Goal: Task Accomplishment & Management: Manage account settings

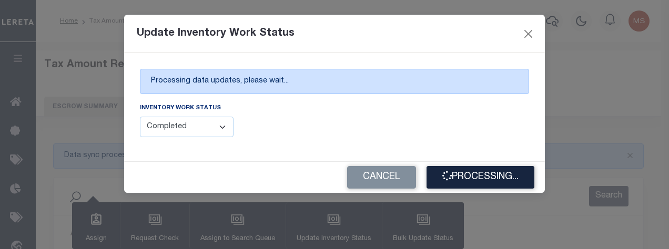
select select "100"
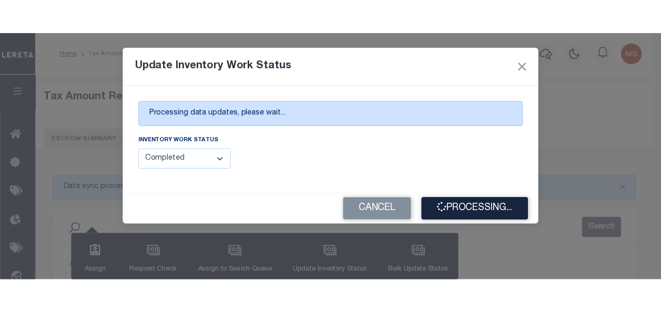
scroll to position [194, 0]
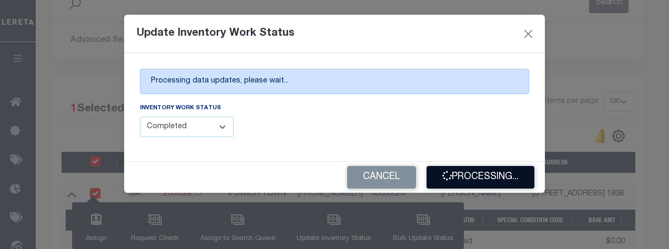
click at [487, 181] on button "Processing..." at bounding box center [481, 177] width 108 height 23
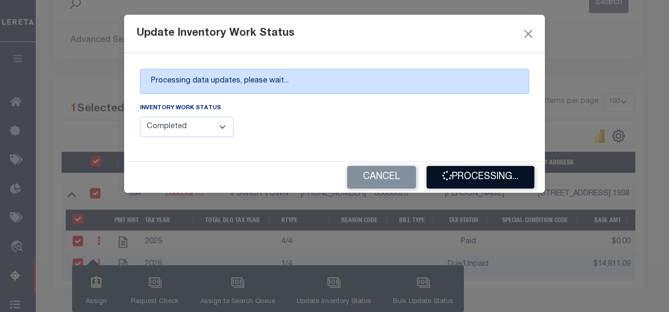
click at [477, 179] on button "Processing..." at bounding box center [481, 177] width 108 height 23
click at [497, 179] on button "Processing..." at bounding box center [481, 177] width 108 height 23
click at [533, 35] on button "Close" at bounding box center [529, 34] width 14 height 14
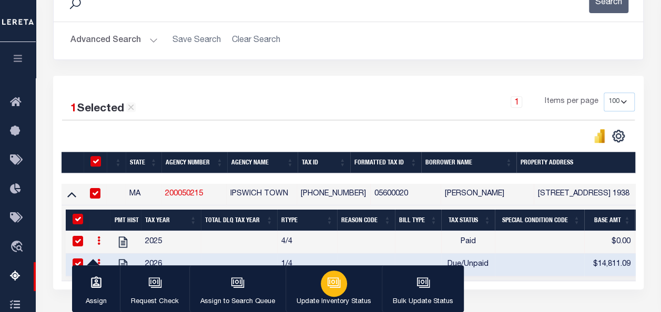
click at [327, 249] on icon "button" at bounding box center [334, 283] width 14 height 14
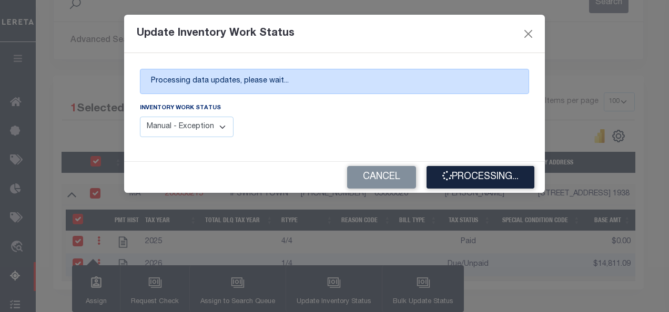
click at [211, 126] on select "Manual - Exception Pended - Awaiting Search Late Add Exception Completed" at bounding box center [187, 127] width 94 height 21
select select "4"
click at [140, 117] on select "Manual - Exception Pended - Awaiting Search Late Add Exception Completed" at bounding box center [187, 127] width 94 height 21
click at [478, 174] on button "Processing..." at bounding box center [481, 177] width 108 height 23
click at [530, 33] on button "Close" at bounding box center [529, 34] width 14 height 14
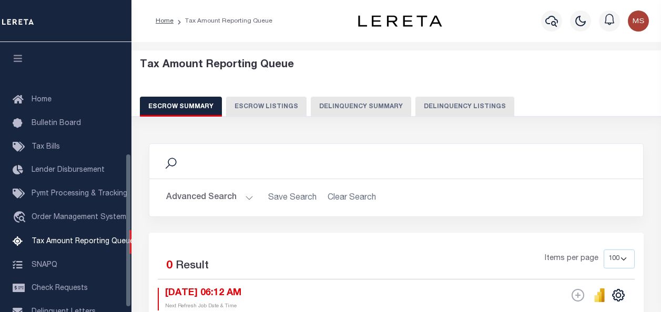
select select "100"
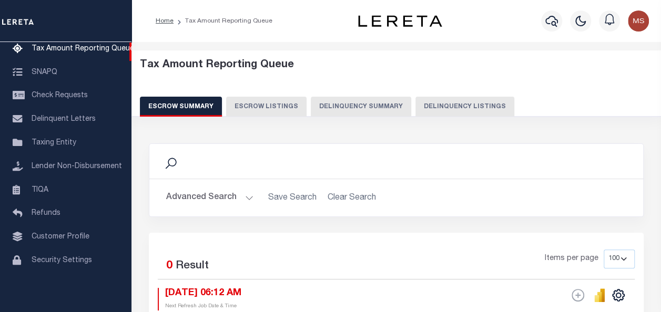
click at [460, 106] on button "Delinquency Listings" at bounding box center [465, 107] width 99 height 20
select select "100"
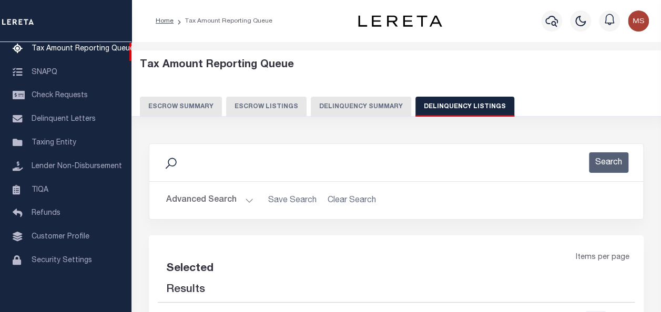
select select "100"
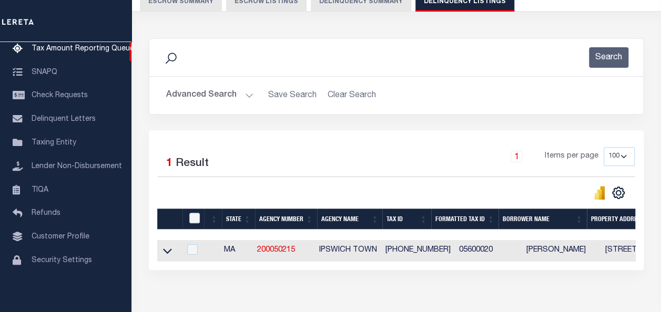
click at [251, 93] on button "Advanced Search" at bounding box center [209, 95] width 87 height 21
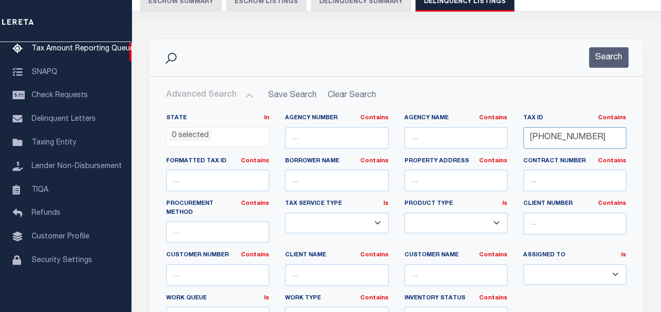
drag, startPoint x: 582, startPoint y: 141, endPoint x: 502, endPoint y: 140, distance: 79.4
click at [502, 140] on div "State In In AK AL AR AZ CA CO CT DC DE FL GA GU HI IA ID IL IN KS KY LA MA MD M…" at bounding box center [396, 225] width 476 height 223
paste input "068-025A-0"
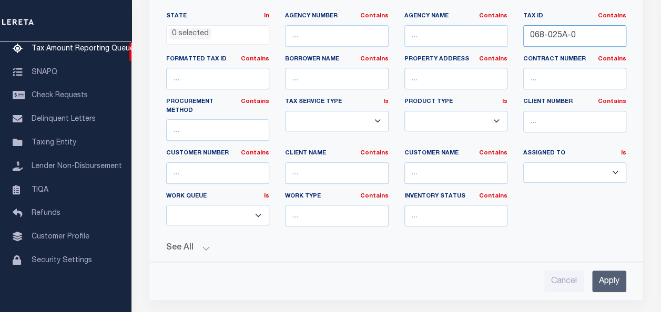
scroll to position [421, 0]
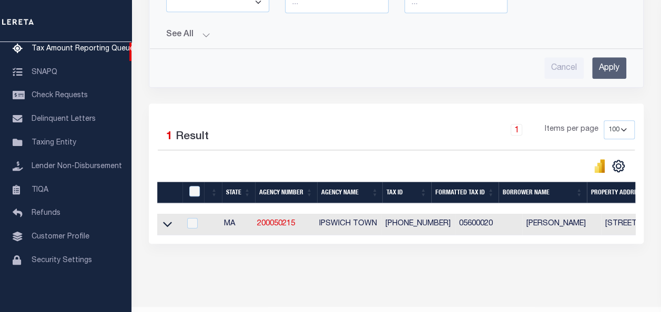
type input "068-025A-0"
click at [607, 57] on input "Apply" at bounding box center [609, 68] width 34 height 22
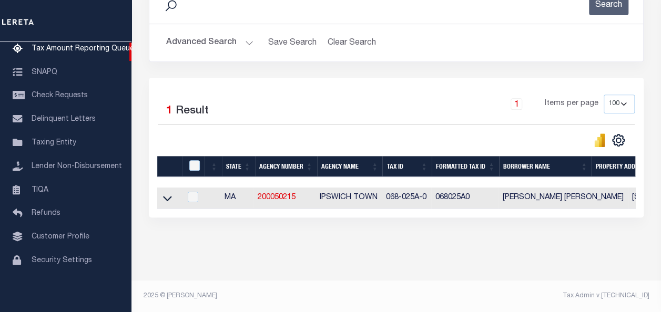
scroll to position [165, 0]
click at [168, 193] on icon at bounding box center [167, 198] width 9 height 11
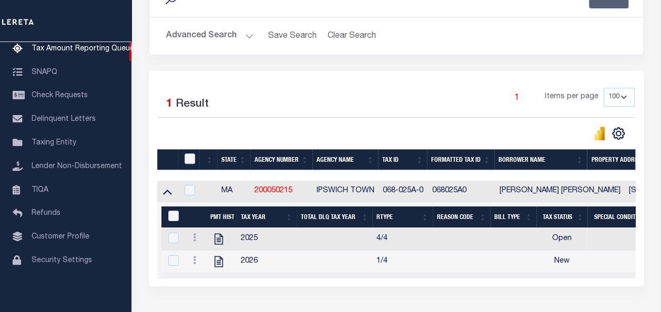
scroll to position [241, 0]
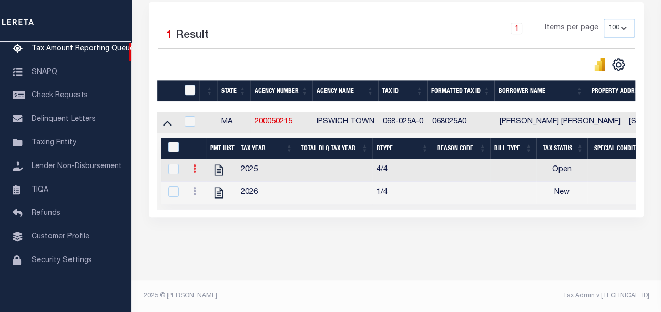
click at [194, 165] on icon at bounding box center [194, 169] width 3 height 8
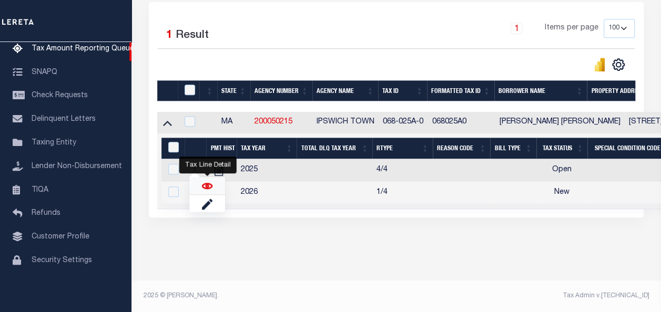
click at [208, 188] on img "" at bounding box center [207, 186] width 11 height 11
checkbox input "true"
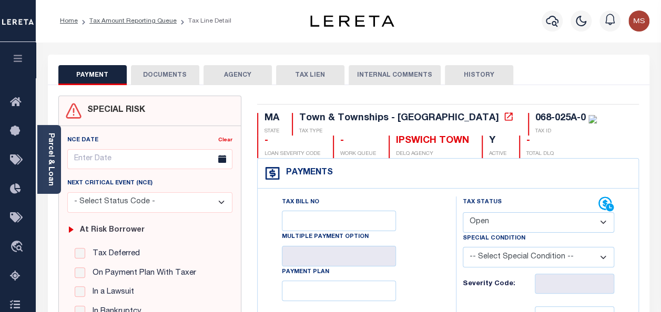
scroll to position [158, 0]
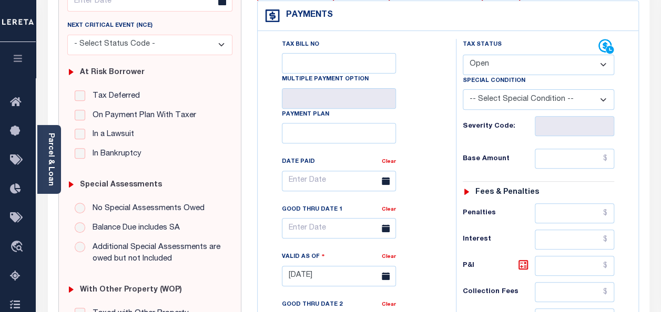
click at [495, 65] on select "- Select Status Code - Open Due/Unpaid Paid Incomplete No Tax Due Internal Refu…" at bounding box center [538, 65] width 151 height 21
select select "PYD"
click at [463, 55] on select "- Select Status Code - Open Due/Unpaid Paid Incomplete No Tax Due Internal Refu…" at bounding box center [538, 65] width 151 height 21
type input "[DATE]"
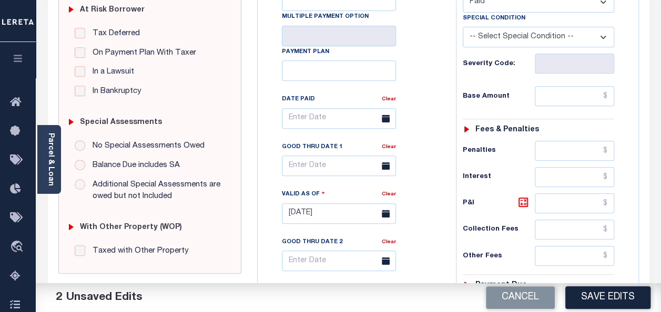
scroll to position [210, 0]
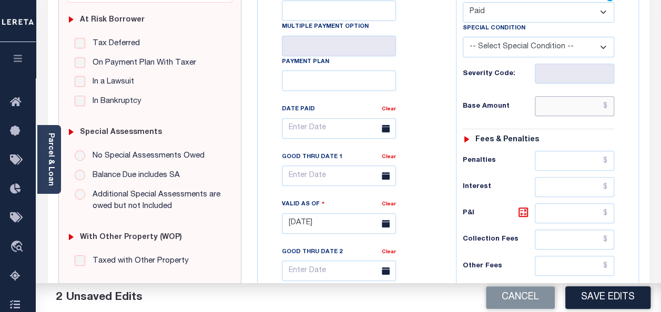
click at [579, 106] on input "text" at bounding box center [574, 106] width 79 height 20
type input "$0.00"
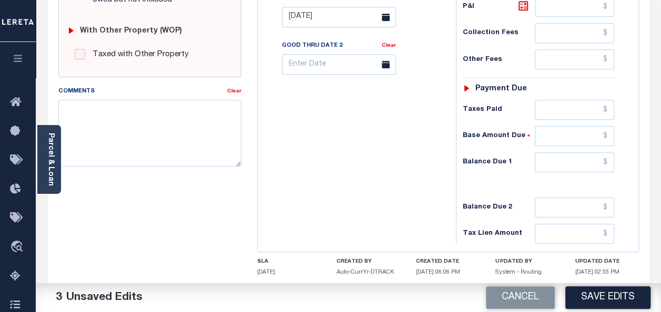
scroll to position [421, 0]
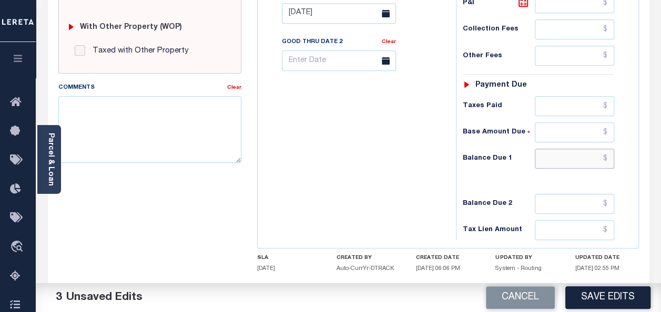
click at [589, 156] on input "text" at bounding box center [574, 159] width 79 height 20
type input "$0.00"
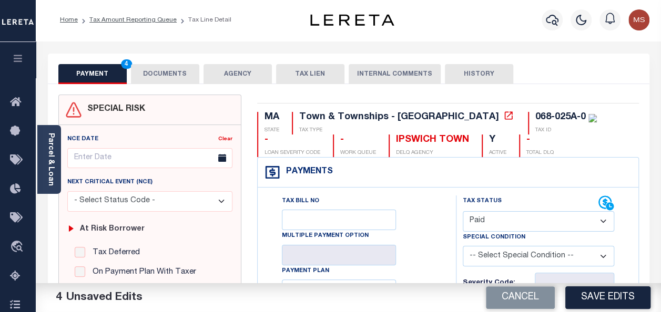
scroll to position [0, 0]
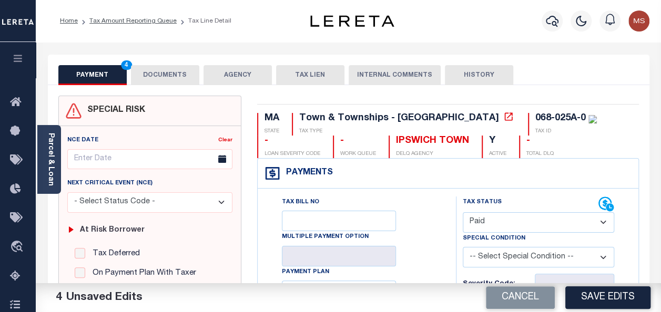
click at [166, 81] on button "DOCUMENTS" at bounding box center [165, 75] width 68 height 20
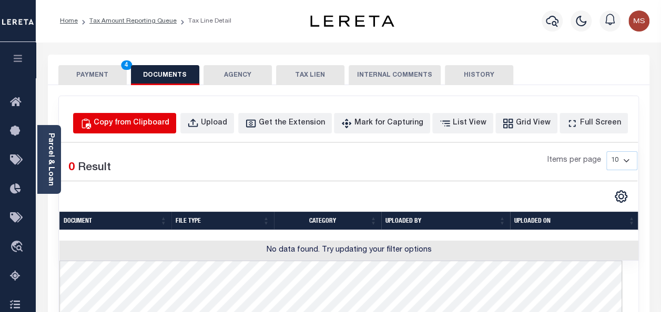
click at [146, 123] on div "Copy from Clipboard" at bounding box center [132, 124] width 76 height 12
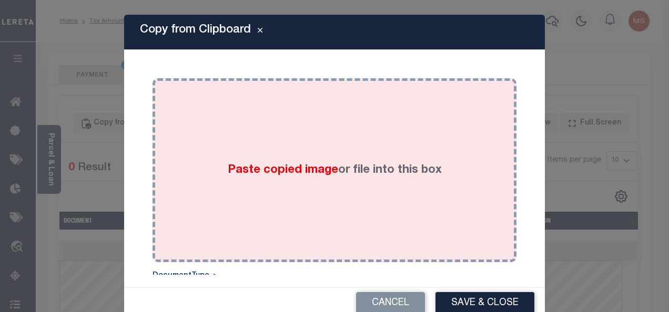
click at [268, 165] on span "Paste copied image" at bounding box center [283, 171] width 110 height 12
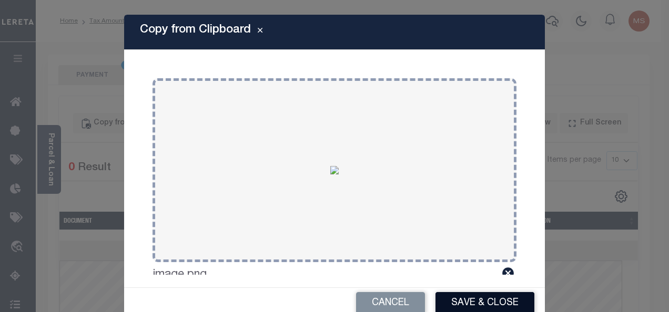
click at [477, 301] on button "Save & Close" at bounding box center [485, 303] width 99 height 23
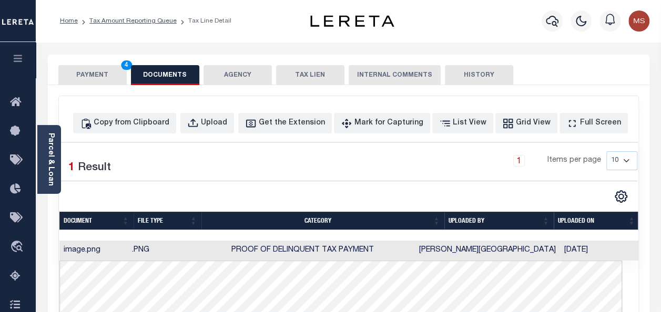
click at [96, 77] on button "PAYMENT 4" at bounding box center [92, 75] width 68 height 20
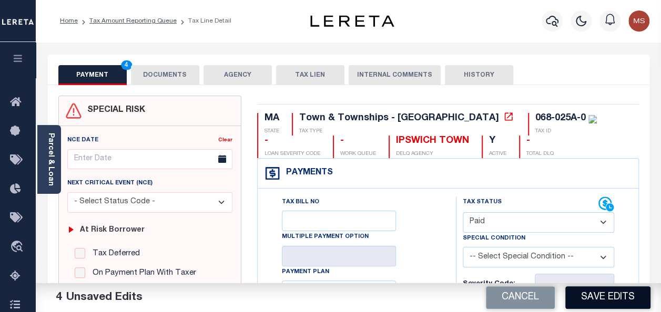
click at [606, 301] on button "Save Edits" at bounding box center [607, 298] width 85 height 23
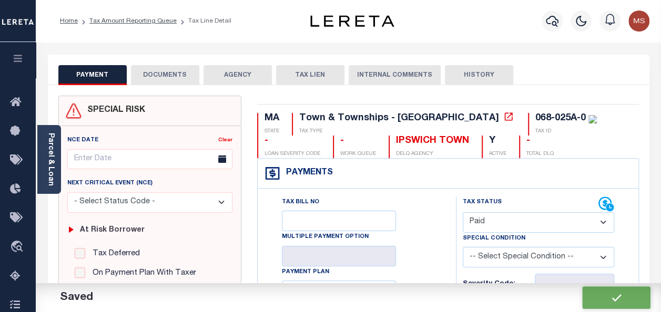
checkbox input "false"
type input "$0"
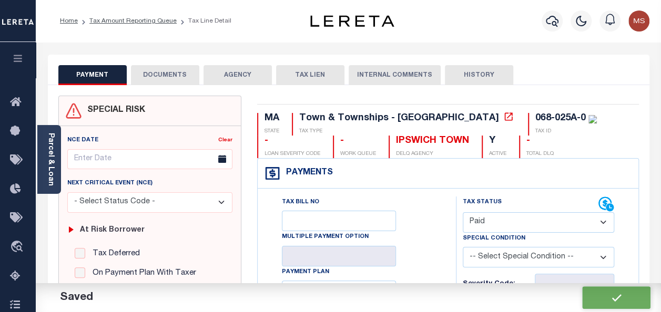
type input "$0"
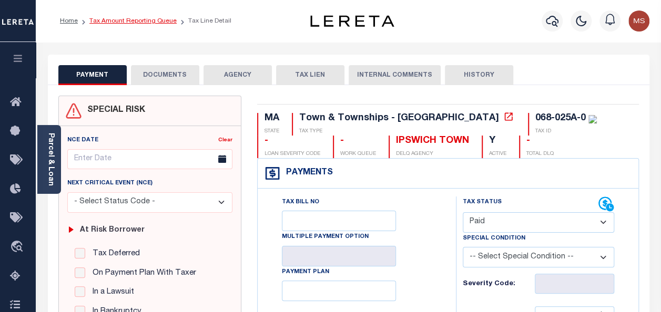
click at [129, 23] on link "Tax Amount Reporting Queue" at bounding box center [132, 21] width 87 height 6
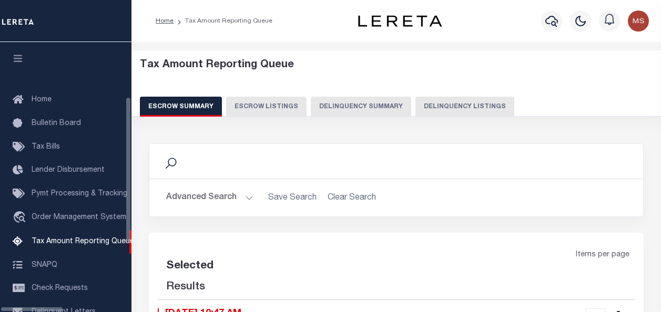
select select "100"
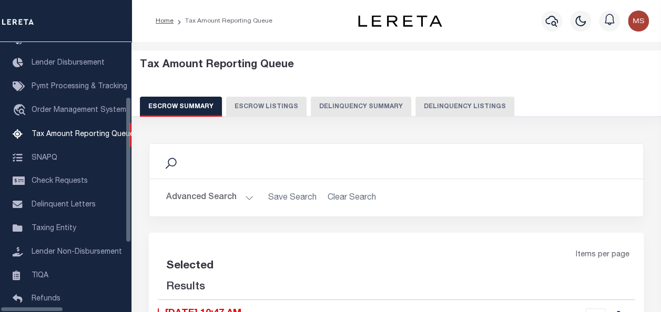
select select "100"
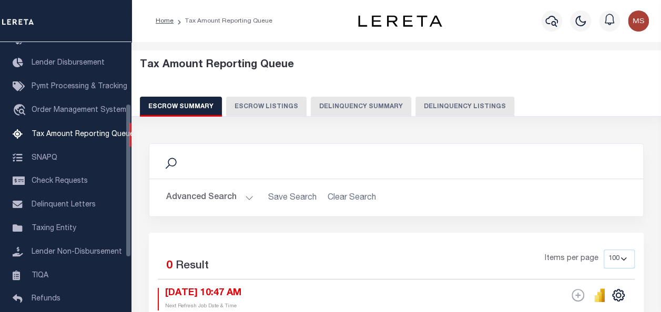
click at [455, 102] on button "Delinquency Listings" at bounding box center [465, 107] width 99 height 20
select select "100"
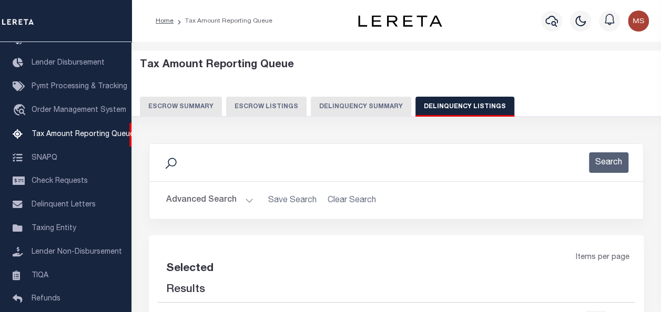
select select "100"
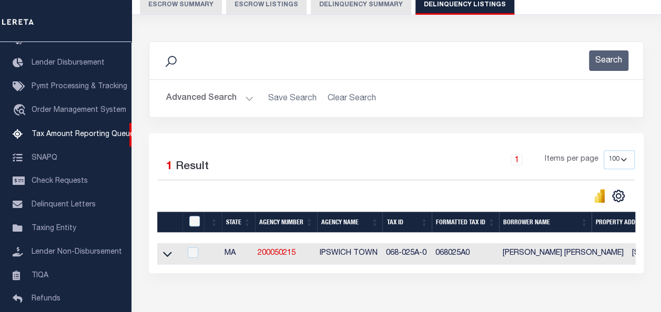
scroll to position [165, 0]
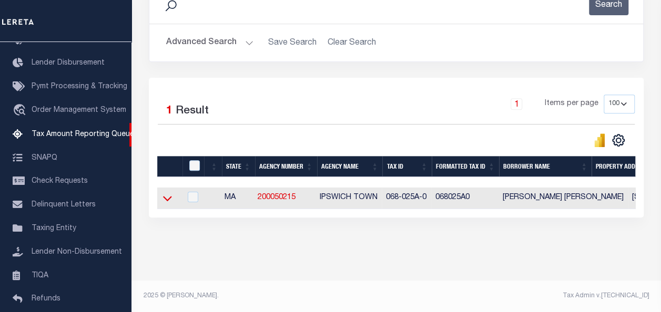
click at [167, 193] on icon at bounding box center [167, 198] width 9 height 11
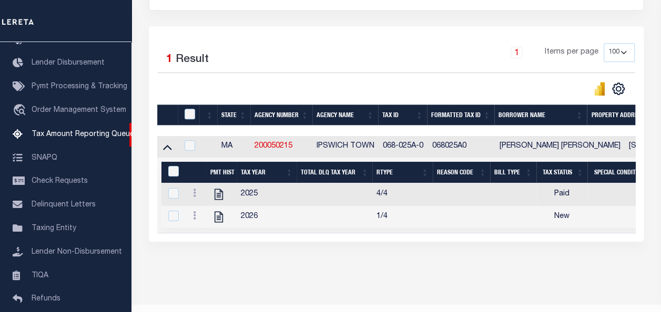
scroll to position [217, 0]
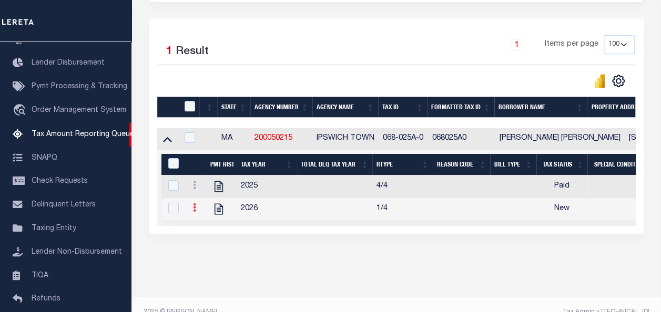
click at [196, 209] on icon at bounding box center [194, 208] width 3 height 8
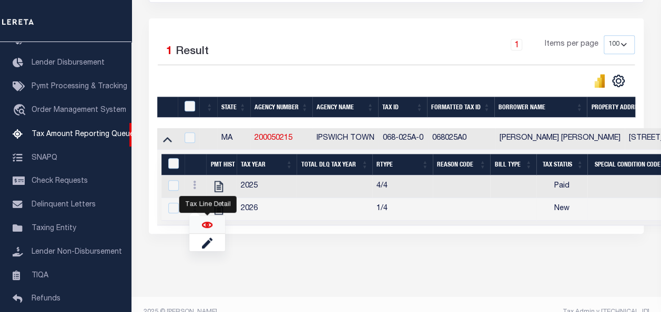
click at [207, 230] on img "" at bounding box center [207, 225] width 11 height 11
checkbox input "true"
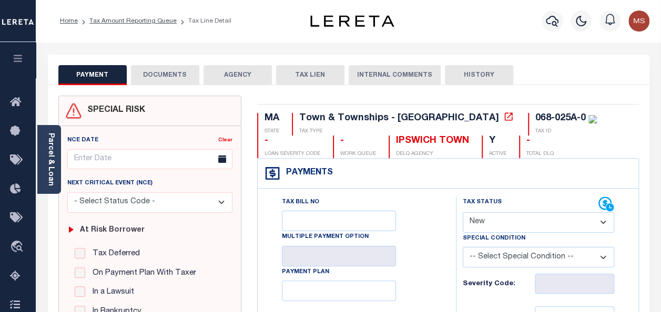
click at [532, 223] on select "- Select Status Code - Open Due/Unpaid Paid Incomplete No Tax Due Internal Refu…" at bounding box center [538, 223] width 151 height 21
select select "DUE"
click at [463, 213] on select "- Select Status Code - Open Due/Unpaid Paid Incomplete No Tax Due Internal Refu…" at bounding box center [538, 223] width 151 height 21
type input "[DATE]"
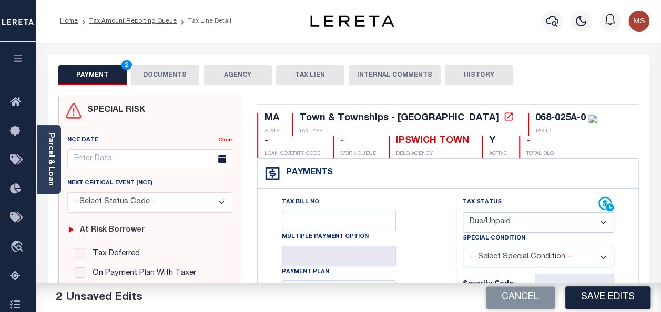
click at [162, 75] on button "DOCUMENTS" at bounding box center [165, 75] width 68 height 20
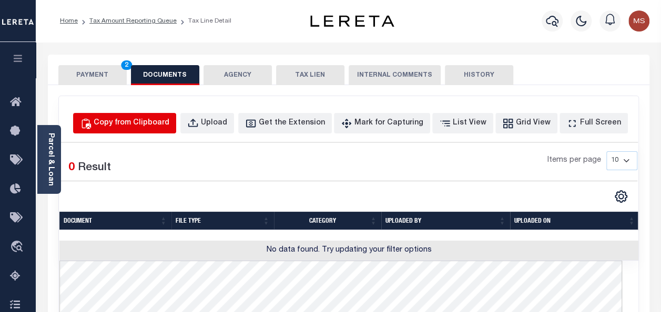
click at [153, 123] on div "Copy from Clipboard" at bounding box center [132, 124] width 76 height 12
select select "POP"
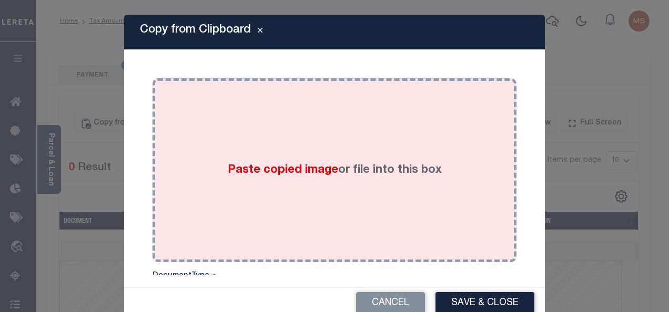
click at [259, 176] on span "Paste copied image" at bounding box center [283, 171] width 110 height 12
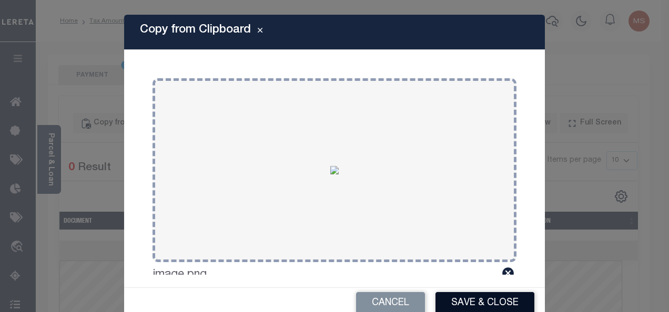
click at [478, 304] on button "Save & Close" at bounding box center [485, 303] width 99 height 23
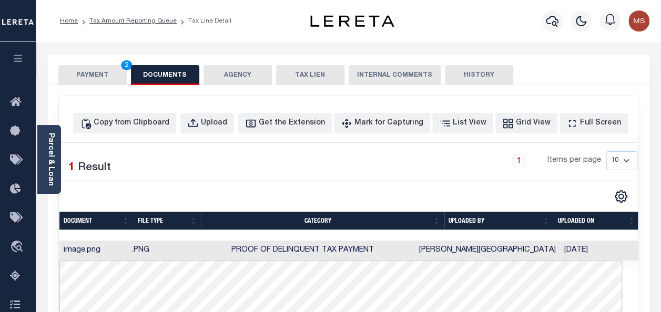
click at [102, 80] on button "PAYMENT 2" at bounding box center [92, 75] width 68 height 20
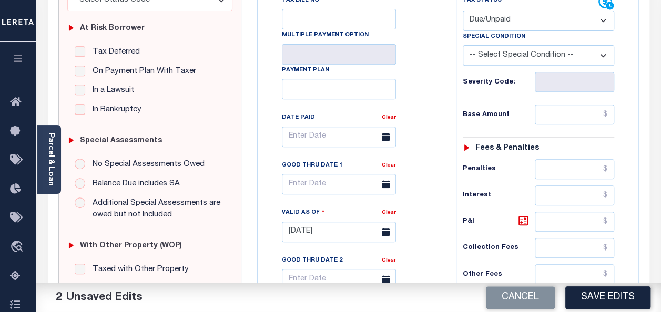
scroll to position [210, 0]
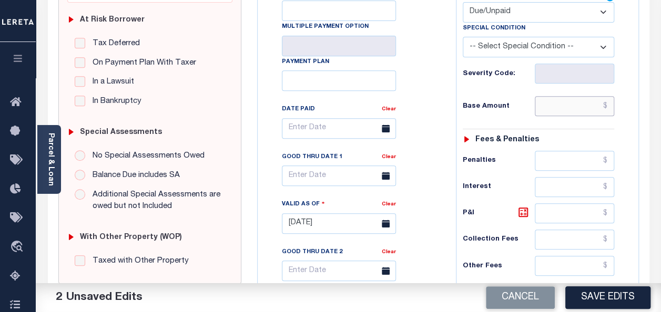
click at [571, 98] on input "text" at bounding box center [574, 106] width 79 height 20
paste input "2,600.33"
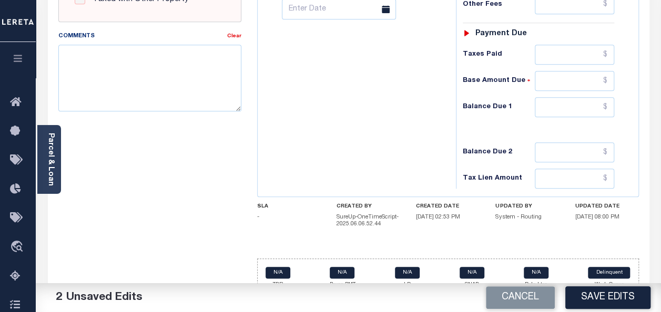
scroll to position [473, 0]
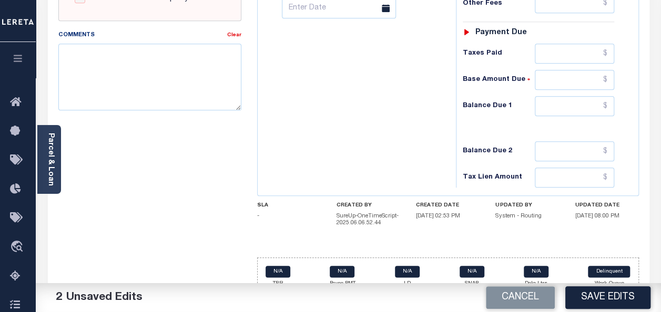
type input "$2,600.33"
click at [560, 103] on input "text" at bounding box center [574, 106] width 79 height 20
paste input "2,600.33"
type input "$2,600.33"
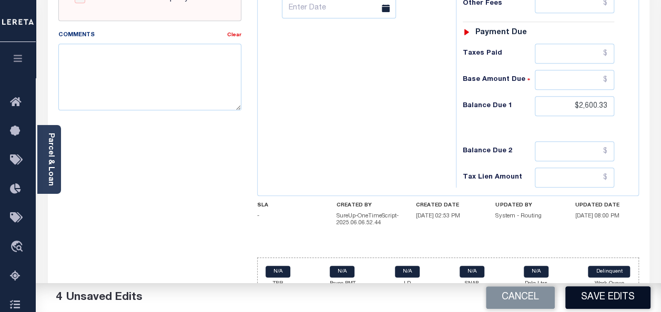
click at [622, 301] on button "Save Edits" at bounding box center [607, 298] width 85 height 23
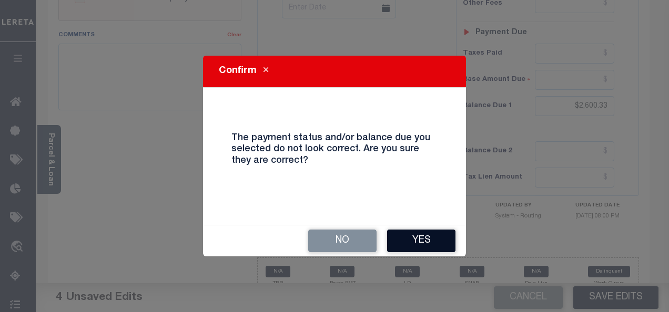
click at [433, 234] on button "Yes" at bounding box center [421, 241] width 68 height 23
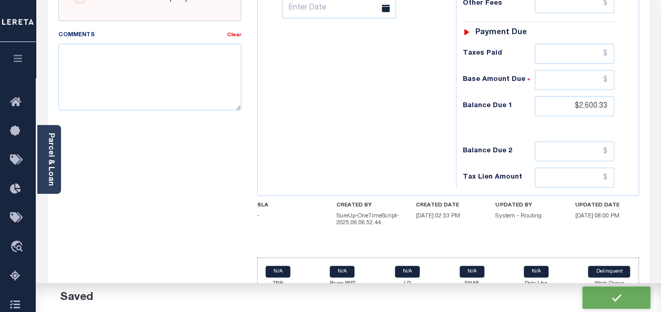
checkbox input "false"
type input "$2,600.33"
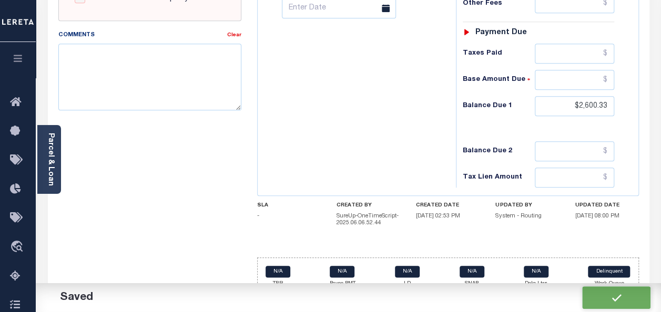
type input "$2,600.33"
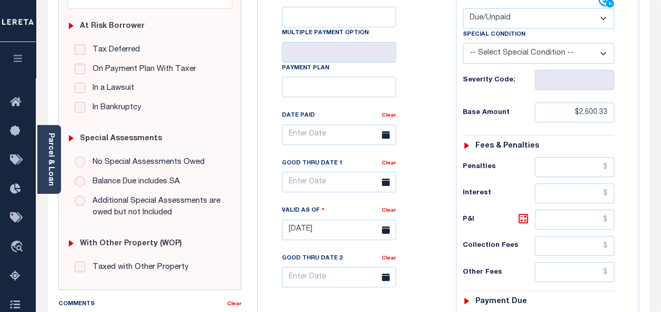
scroll to position [263, 0]
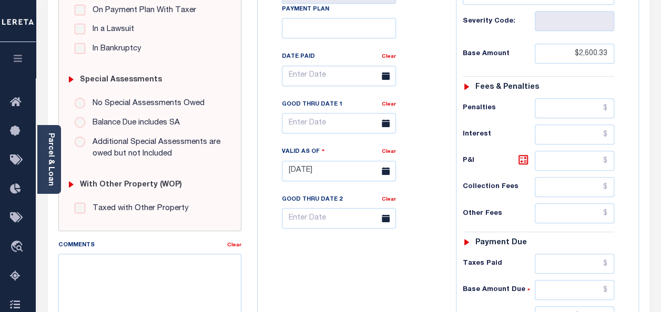
click at [385, 76] on icon at bounding box center [386, 76] width 8 height 8
click at [314, 76] on input "text" at bounding box center [339, 76] width 114 height 21
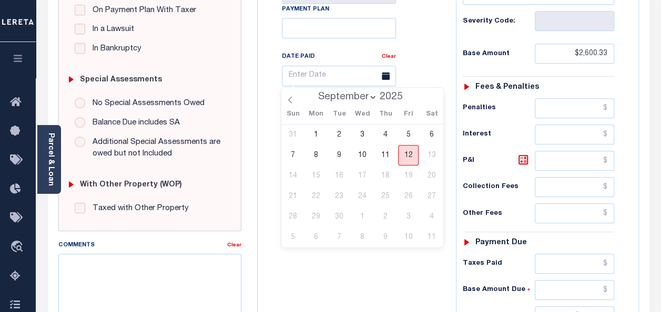
click at [410, 154] on span "12" at bounding box center [408, 155] width 21 height 21
type input "[DATE]"
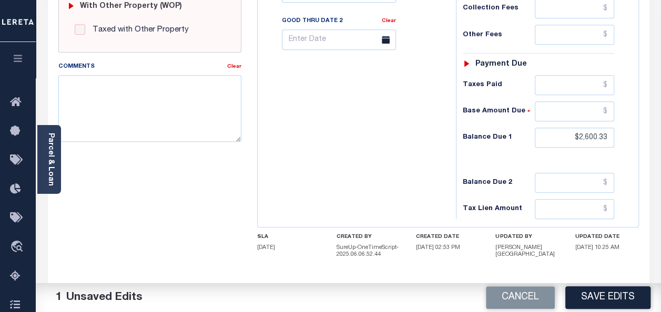
scroll to position [482, 0]
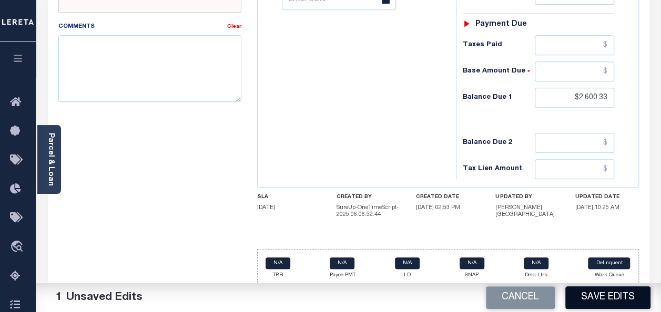
click at [622, 299] on button "Save Edits" at bounding box center [607, 298] width 85 height 23
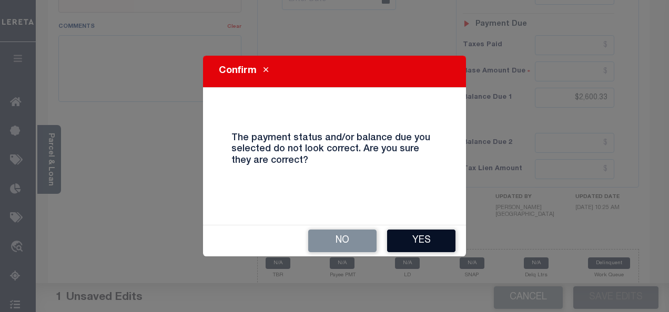
click at [422, 232] on button "Yes" at bounding box center [421, 241] width 68 height 23
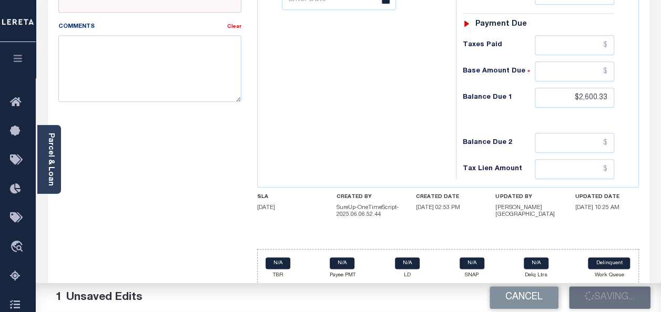
checkbox input "false"
type input "$2,600.33"
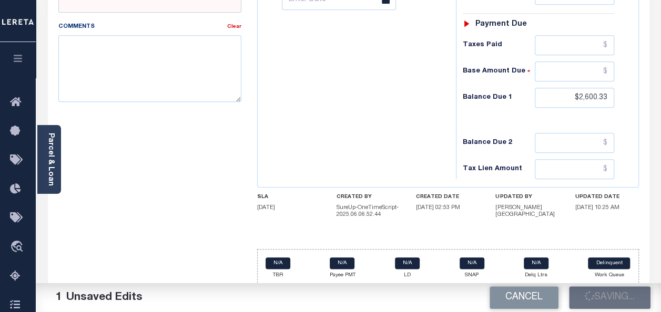
type input "$2,600.33"
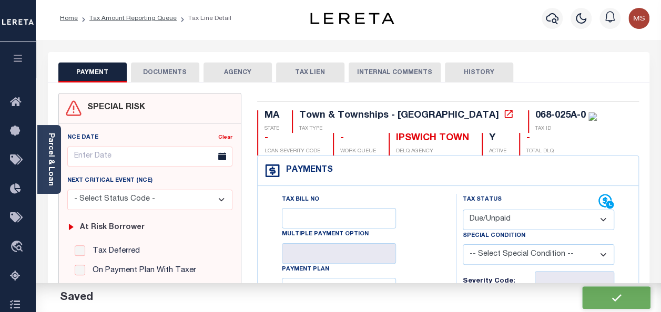
scroll to position [0, 0]
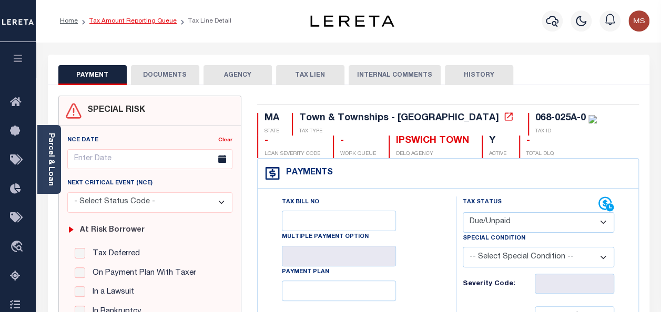
click at [122, 23] on link "Tax Amount Reporting Queue" at bounding box center [132, 21] width 87 height 6
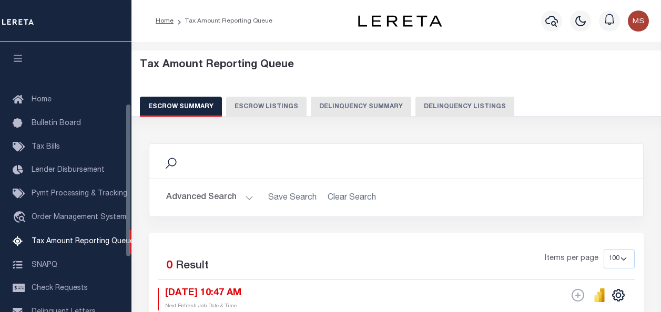
select select "100"
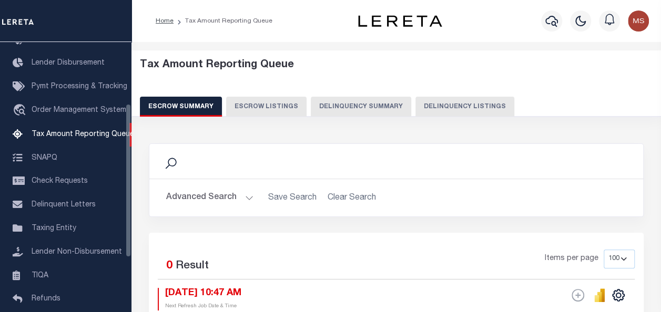
click at [473, 104] on button "Delinquency Listings" at bounding box center [465, 107] width 99 height 20
select select "100"
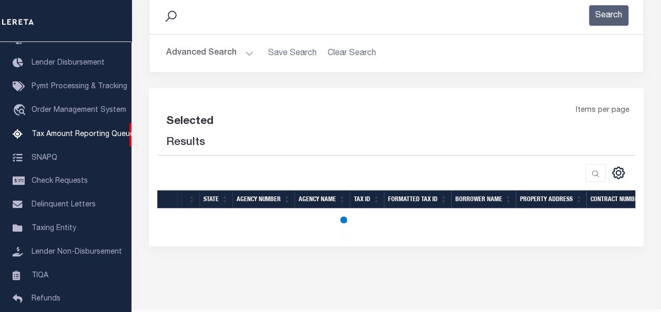
select select "100"
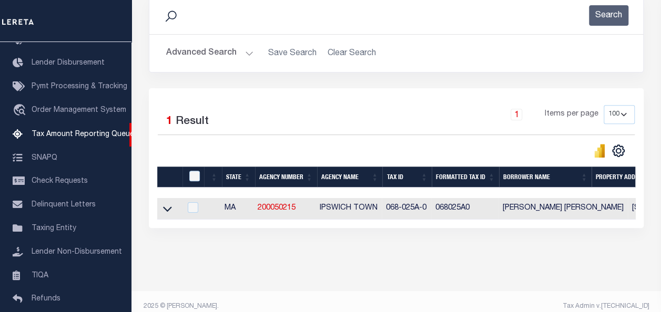
scroll to position [165, 0]
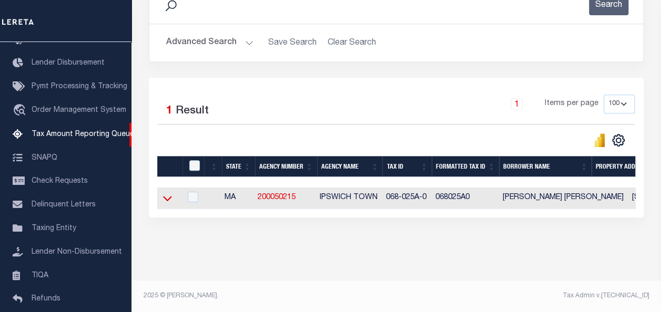
click at [168, 193] on icon at bounding box center [167, 198] width 9 height 11
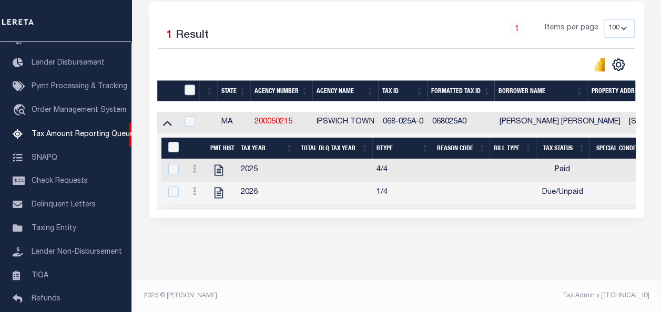
scroll to position [241, 0]
click at [190, 80] on th at bounding box center [189, 91] width 22 height 22
click at [190, 85] on input "checkbox" at bounding box center [190, 90] width 11 height 11
checkbox input "true"
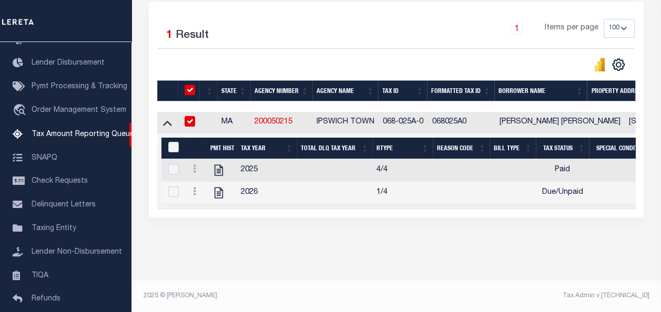
scroll to position [239, 0]
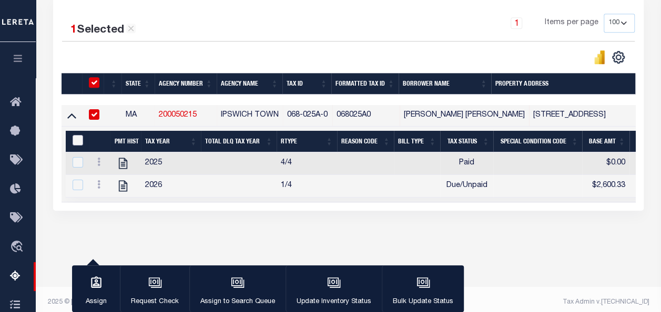
click at [76, 139] on input "&nbsp;" at bounding box center [78, 140] width 11 height 11
checkbox input "true"
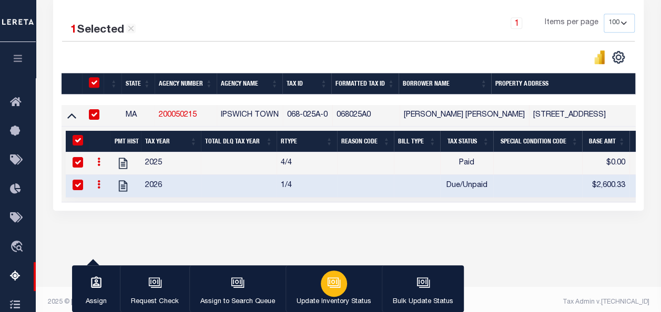
click at [332, 282] on icon "button" at bounding box center [334, 283] width 14 height 14
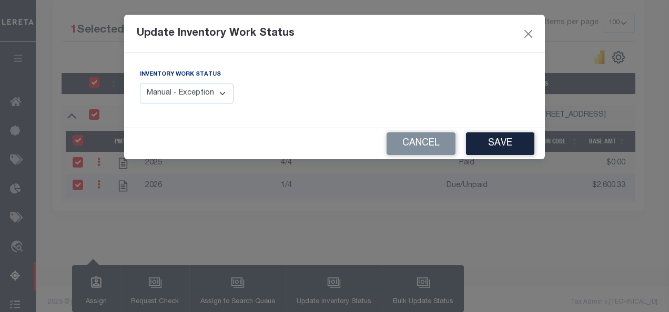
click at [220, 96] on select "Manual - Exception Pended - Awaiting Search Late Add Exception Completed" at bounding box center [187, 94] width 94 height 21
select select "4"
click at [140, 84] on select "Manual - Exception Pended - Awaiting Search Late Add Exception Completed" at bounding box center [187, 94] width 94 height 21
click at [510, 147] on button "Save" at bounding box center [500, 144] width 68 height 23
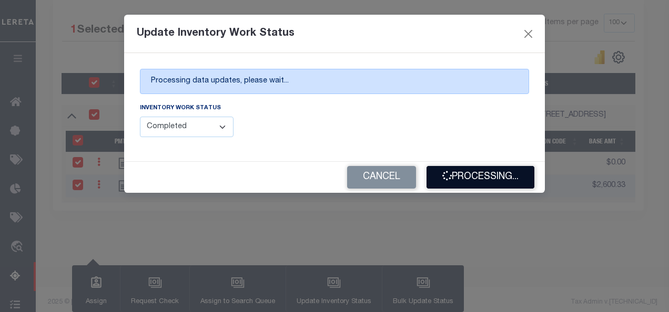
click at [484, 176] on button "Processing..." at bounding box center [481, 177] width 108 height 23
click at [465, 178] on button "Processing..." at bounding box center [481, 177] width 108 height 23
click at [490, 175] on button "Processing..." at bounding box center [481, 177] width 108 height 23
click at [461, 179] on button "Processing..." at bounding box center [481, 177] width 108 height 23
click at [467, 175] on button "Processing..." at bounding box center [481, 177] width 108 height 23
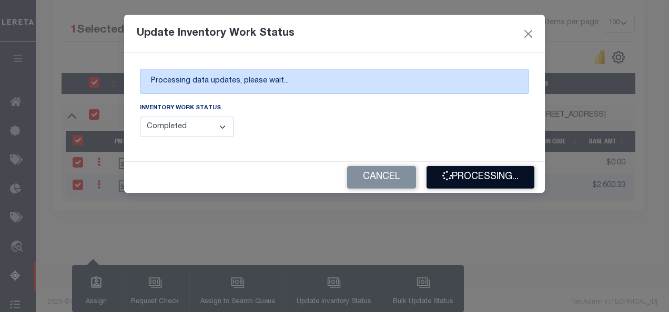
click at [491, 176] on button "Processing..." at bounding box center [481, 177] width 108 height 23
click at [487, 181] on button "Processing..." at bounding box center [481, 177] width 108 height 23
click at [480, 180] on button "Processing..." at bounding box center [481, 177] width 108 height 23
click at [455, 175] on button "Processing..." at bounding box center [481, 177] width 108 height 23
click at [453, 178] on button "Processing..." at bounding box center [481, 177] width 108 height 23
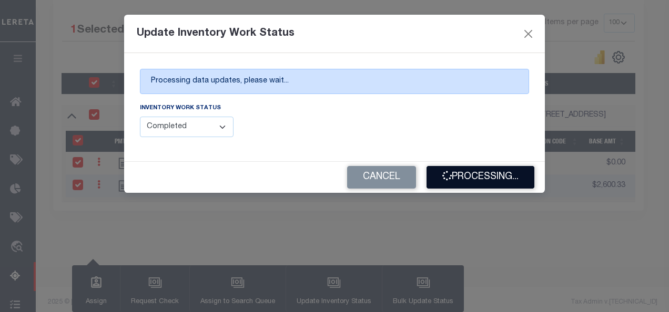
click at [468, 181] on button "Processing..." at bounding box center [481, 177] width 108 height 23
click at [480, 173] on button "Processing..." at bounding box center [481, 177] width 108 height 23
